Goal: Transaction & Acquisition: Purchase product/service

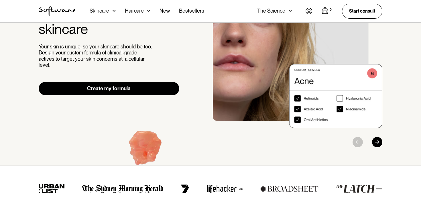
scroll to position [55, 0]
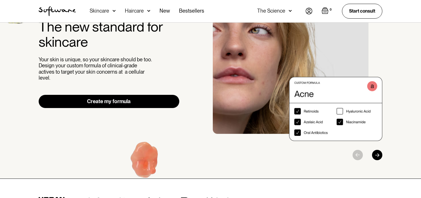
click at [96, 97] on link "Create my formula" at bounding box center [109, 101] width 141 height 13
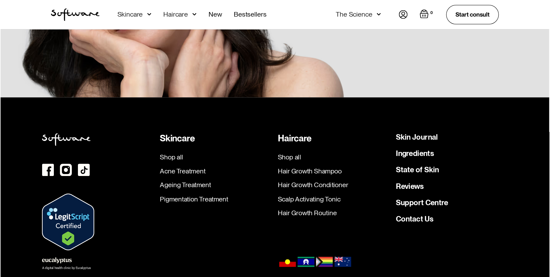
scroll to position [1621, 0]
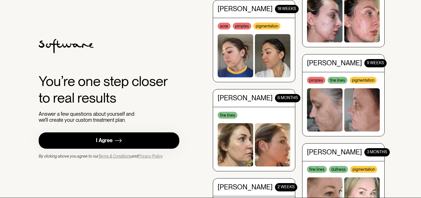
click at [94, 140] on link "I Agree" at bounding box center [109, 140] width 141 height 16
